Goal: Communication & Community: Ask a question

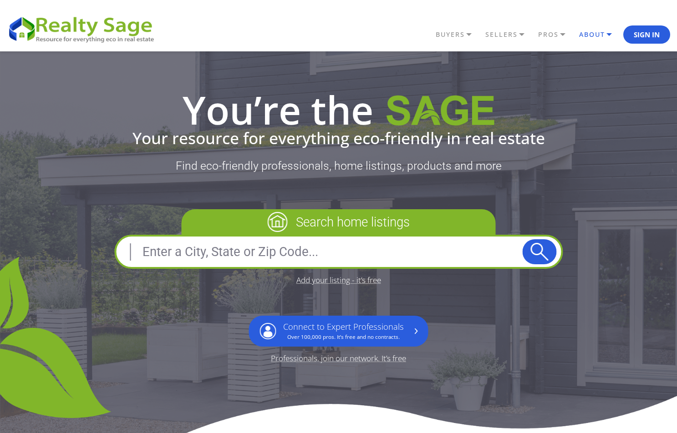
click at [483, 40] on link "ABOUT" at bounding box center [458, 34] width 50 height 15
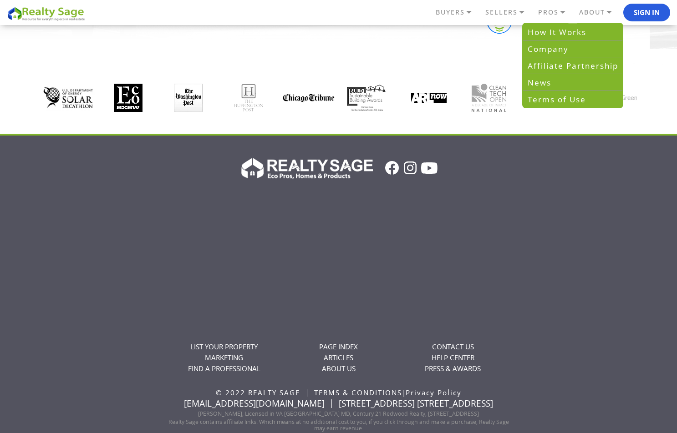
scroll to position [1956, 0]
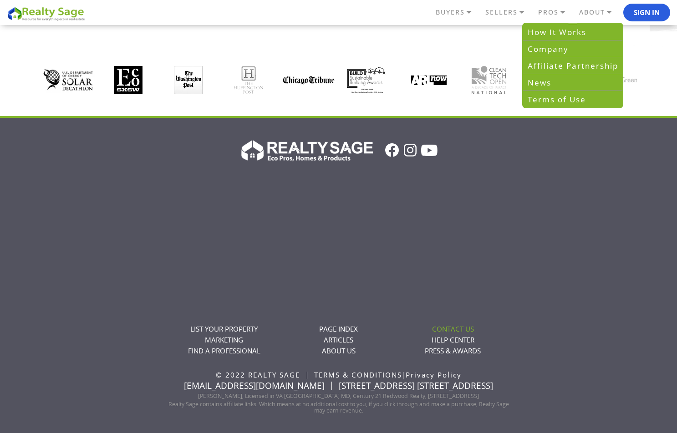
click at [445, 331] on link "CONTACT US" at bounding box center [453, 328] width 42 height 9
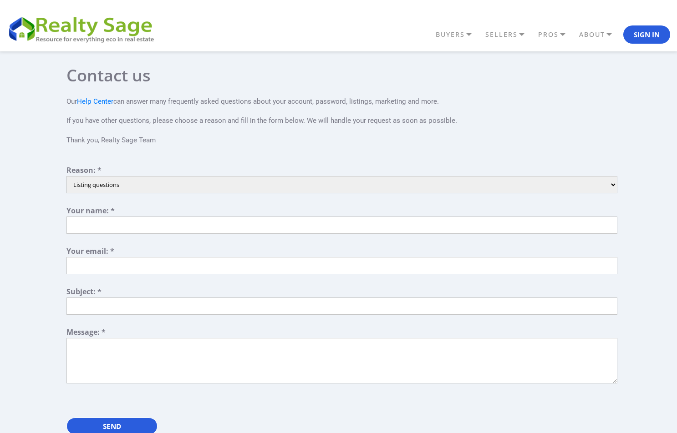
click at [123, 184] on select "Listing questions Technical support Other Partnership Inquiry Account assistanc…" at bounding box center [341, 184] width 551 height 17
click at [71, 227] on input "text" at bounding box center [341, 225] width 551 height 17
click at [112, 225] on input "text" at bounding box center [341, 225] width 551 height 17
drag, startPoint x: 111, startPoint y: 229, endPoint x: 101, endPoint y: 265, distance: 38.0
click at [107, 253] on form "Reason: * Listing questions Technical support Other Partnership Inquiry Account…" at bounding box center [341, 307] width 551 height 280
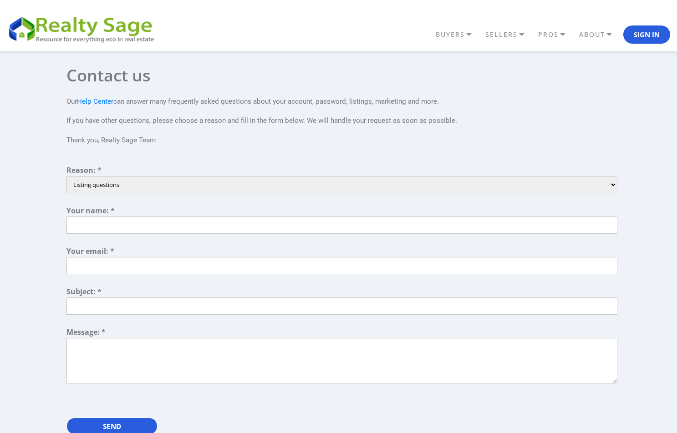
drag, startPoint x: 82, startPoint y: 185, endPoint x: 116, endPoint y: 164, distance: 40.0
click at [116, 164] on div "Our Help Center can answer many frequently asked questions about your account, …" at bounding box center [341, 266] width 551 height 359
select select "3"
click at [66, 176] on select "Listing questions Technical support Other Partnership Inquiry Account assistanc…" at bounding box center [341, 184] width 551 height 17
click at [72, 228] on input "text" at bounding box center [341, 225] width 551 height 17
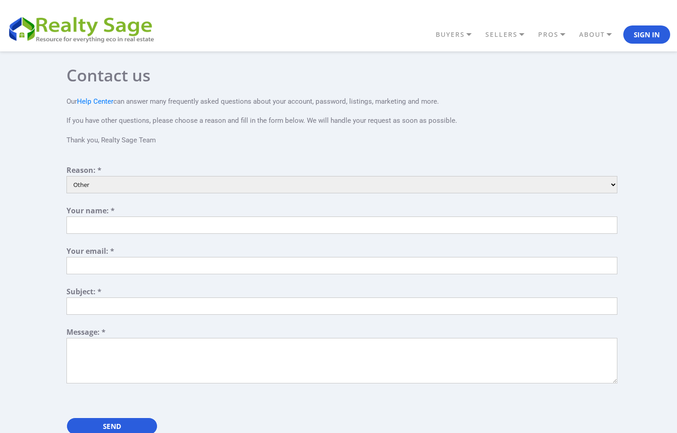
drag, startPoint x: 126, startPoint y: 223, endPoint x: 136, endPoint y: 225, distance: 10.2
click at [136, 224] on input "text" at bounding box center [341, 225] width 551 height 17
click at [68, 265] on input "text" at bounding box center [341, 265] width 551 height 17
type input "raathoredevansh@gmail.com"
drag, startPoint x: 77, startPoint y: 308, endPoint x: 81, endPoint y: 311, distance: 5.1
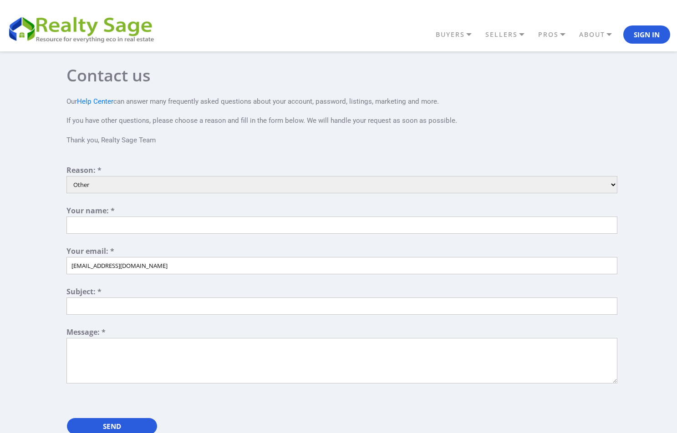
click at [77, 308] on input "text" at bounding box center [341, 306] width 551 height 17
type input "Buy Home"
click at [71, 345] on textarea at bounding box center [341, 360] width 551 height 45
type textarea "v"
paste textarea "I hope you're doing well! My name is Devansh Rathore, and I’m looking for a mod…"
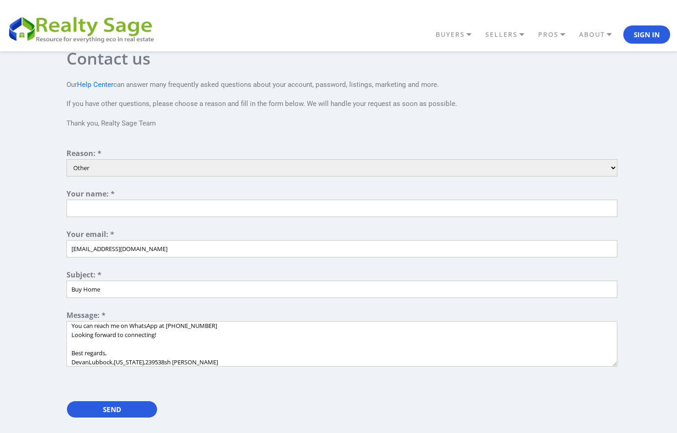
scroll to position [45, 0]
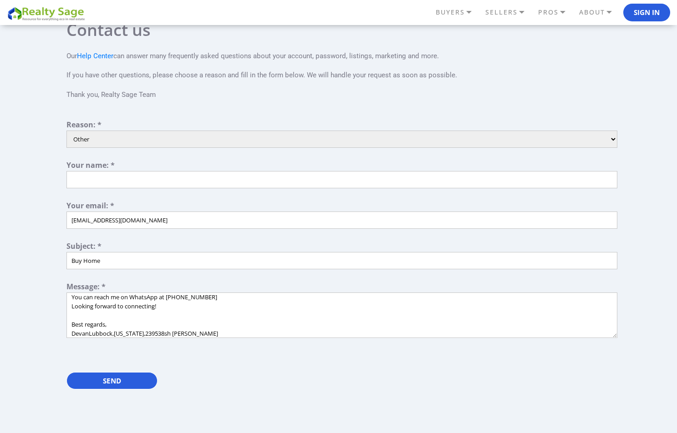
type textarea "I hope you're doing well! My name is Devansh Rathore, and I’m looking for a mod…"
click at [72, 178] on input "text" at bounding box center [341, 179] width 551 height 17
type input "d"
type input "A"
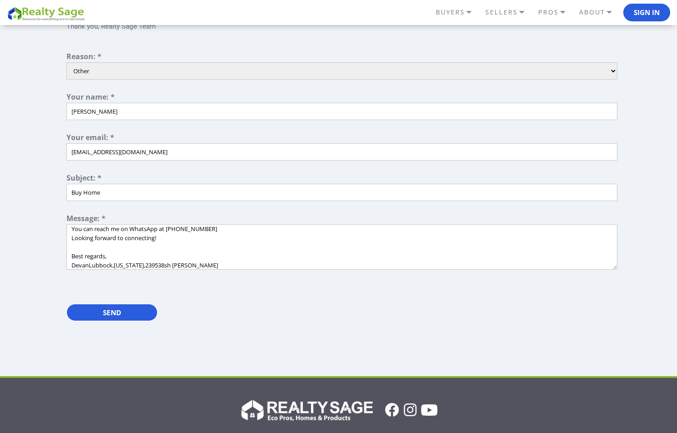
scroll to position [136, 0]
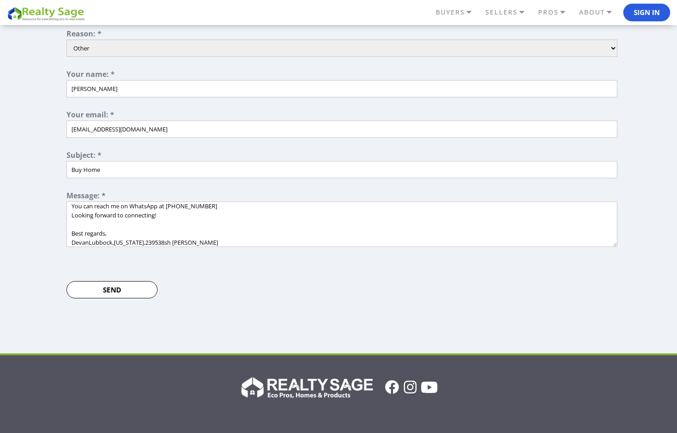
type input "Devansh"
click at [113, 293] on input "Send" at bounding box center [111, 289] width 91 height 17
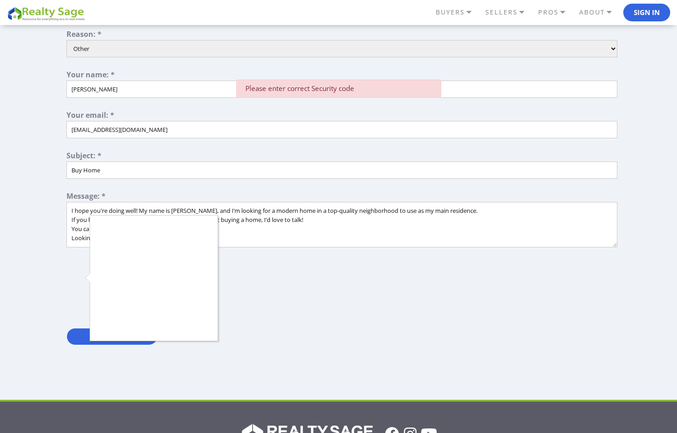
scroll to position [136, 0]
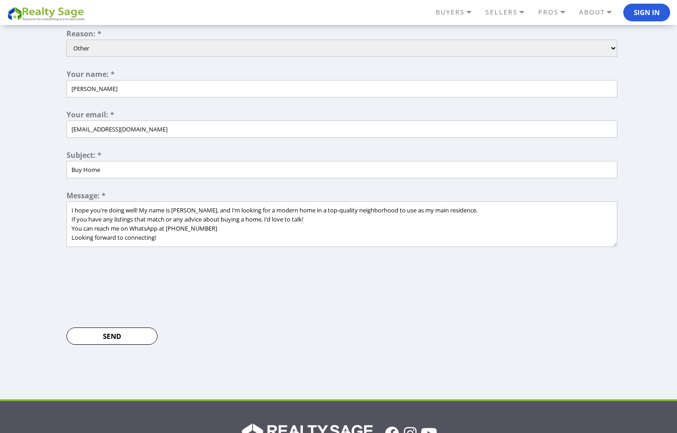
click at [112, 339] on input "Send" at bounding box center [111, 336] width 91 height 17
